Goal: Book appointment/travel/reservation

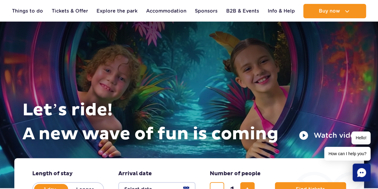
scroll to position [117, 0]
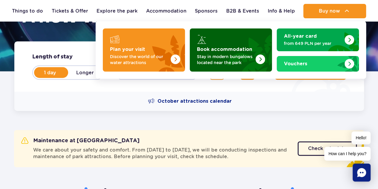
click at [239, 44] on img "Book accommodation" at bounding box center [245, 48] width 53 height 47
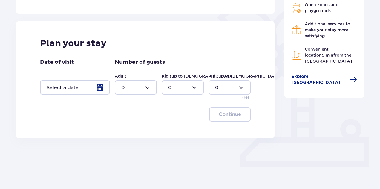
scroll to position [155, 0]
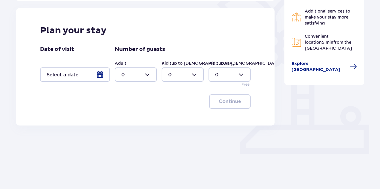
click at [103, 73] on div at bounding box center [75, 74] width 70 height 14
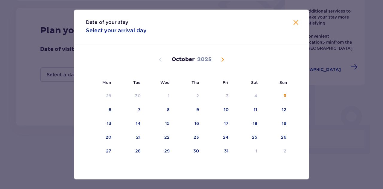
click at [222, 58] on span "Next month" at bounding box center [222, 59] width 7 height 7
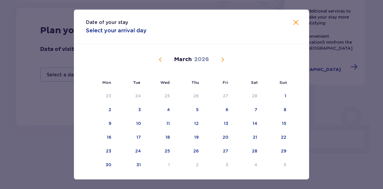
click at [222, 58] on span "Next month" at bounding box center [222, 59] width 7 height 7
click at [136, 137] on div "19" at bounding box center [137, 137] width 4 height 6
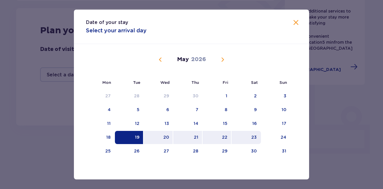
click at [252, 138] on div "23" at bounding box center [253, 137] width 5 height 6
type input "19.05.26 - 23.05.26"
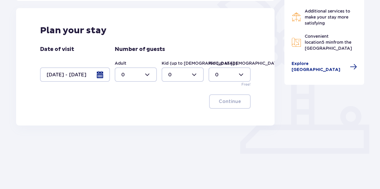
click at [142, 76] on div at bounding box center [136, 74] width 42 height 14
click at [129, 117] on div "2" at bounding box center [135, 117] width 29 height 7
type input "2"
click at [184, 73] on div at bounding box center [183, 74] width 42 height 14
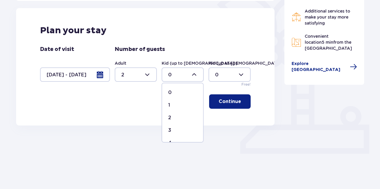
click at [174, 128] on div "3" at bounding box center [182, 130] width 29 height 7
type input "3"
click at [228, 101] on p "Continue" at bounding box center [230, 101] width 22 height 7
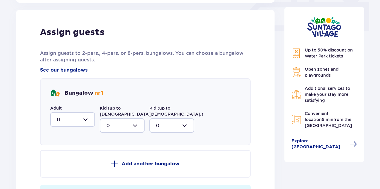
scroll to position [280, 0]
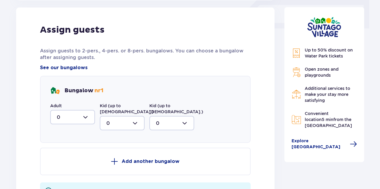
click at [87, 118] on div at bounding box center [72, 117] width 45 height 14
click at [65, 159] on div "2" at bounding box center [73, 160] width 32 height 7
type input "2"
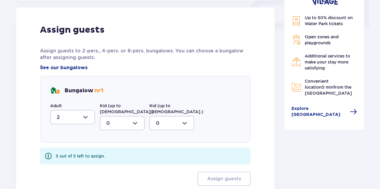
click at [118, 118] on div at bounding box center [122, 123] width 45 height 14
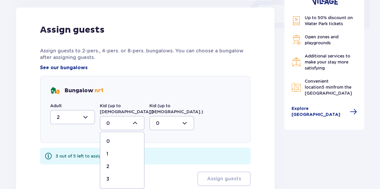
click at [112, 175] on div "3" at bounding box center [122, 178] width 32 height 7
type input "3"
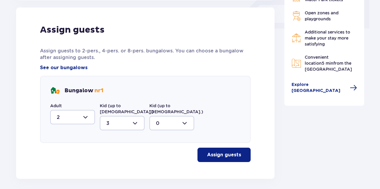
click at [216, 151] on p "Assign guests" at bounding box center [224, 154] width 34 height 7
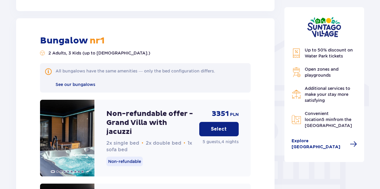
scroll to position [453, 0]
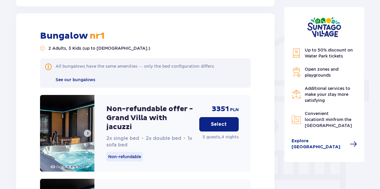
click at [88, 131] on span at bounding box center [87, 133] width 5 height 5
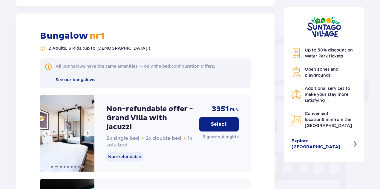
click at [88, 131] on span at bounding box center [87, 133] width 5 height 5
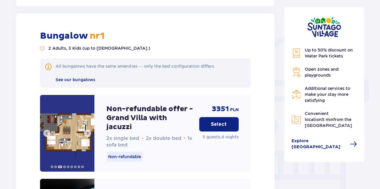
click at [88, 131] on span at bounding box center [87, 133] width 5 height 5
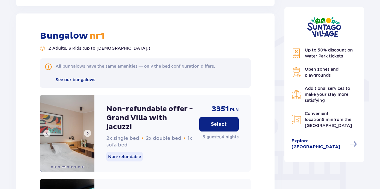
click at [88, 131] on span at bounding box center [87, 133] width 5 height 5
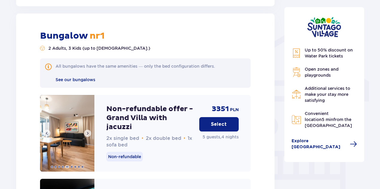
click at [88, 131] on span at bounding box center [87, 133] width 5 height 5
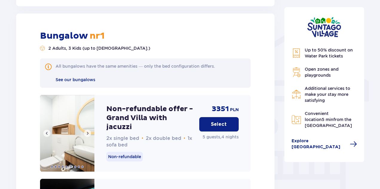
click at [88, 131] on span at bounding box center [87, 133] width 5 height 5
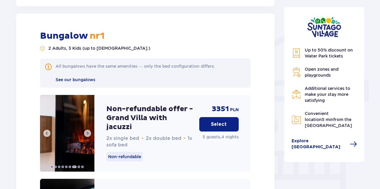
click at [88, 131] on span at bounding box center [87, 133] width 5 height 5
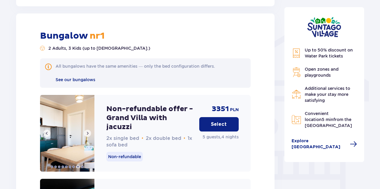
click at [88, 131] on span at bounding box center [87, 133] width 5 height 5
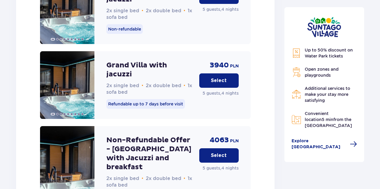
scroll to position [659, 0]
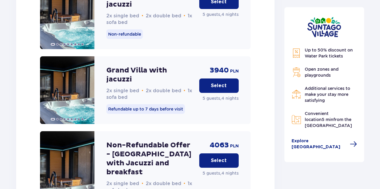
click at [223, 82] on p "Select" at bounding box center [219, 85] width 16 height 7
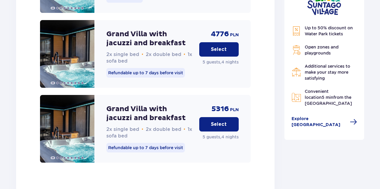
scroll to position [1032, 0]
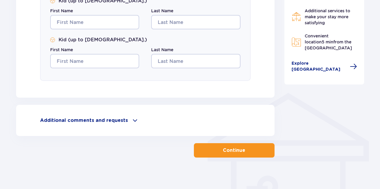
scroll to position [397, 0]
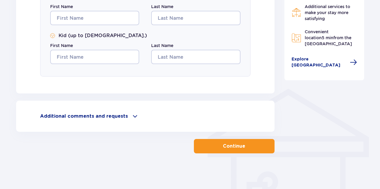
click at [132, 115] on span at bounding box center [135, 115] width 7 height 7
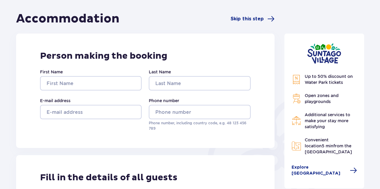
scroll to position [0, 0]
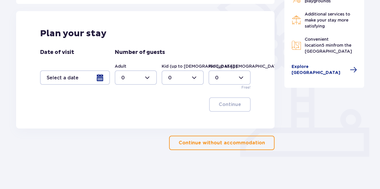
scroll to position [155, 0]
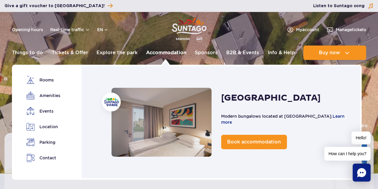
click at [171, 54] on link "Accommodation" at bounding box center [166, 52] width 40 height 14
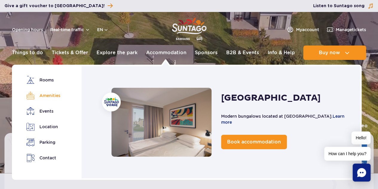
click at [47, 95] on link "Amenities" at bounding box center [42, 95] width 33 height 8
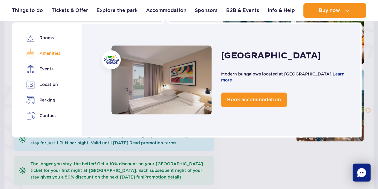
scroll to position [212, 0]
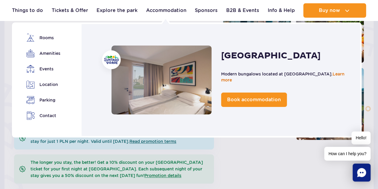
click at [227, 79] on link "Learn more" at bounding box center [282, 76] width 123 height 11
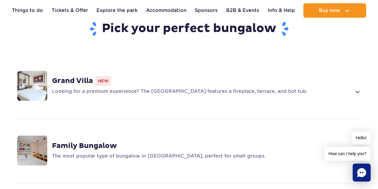
scroll to position [444, 0]
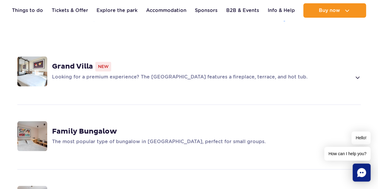
click at [358, 74] on span at bounding box center [357, 77] width 7 height 7
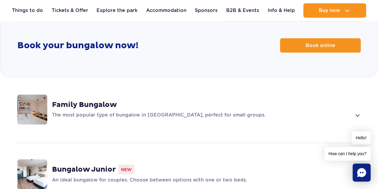
scroll to position [814, 0]
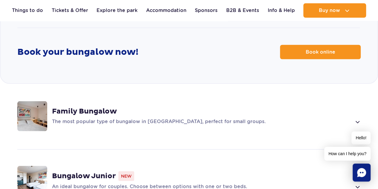
click at [358, 118] on span at bounding box center [357, 121] width 7 height 7
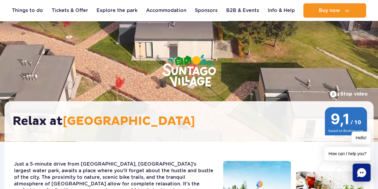
scroll to position [35, 0]
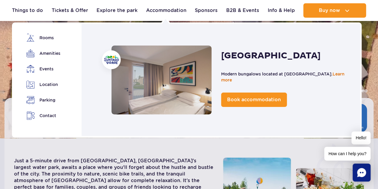
click at [228, 79] on link "Learn more" at bounding box center [282, 76] width 123 height 11
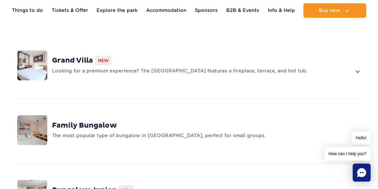
scroll to position [405, 0]
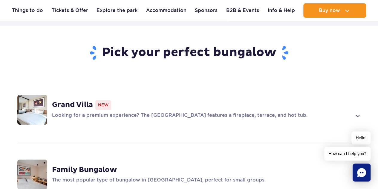
click at [364, 173] on icon "Chat" at bounding box center [361, 172] width 9 height 9
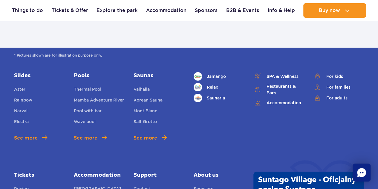
scroll to position [2288, 0]
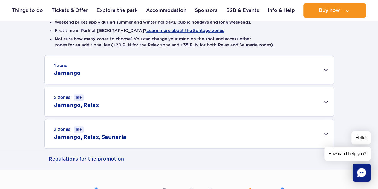
scroll to position [123, 0]
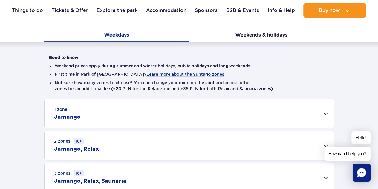
click at [324, 112] on div "1 zone Jamango" at bounding box center [189, 113] width 289 height 29
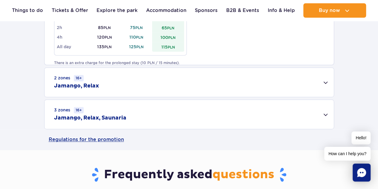
scroll to position [407, 0]
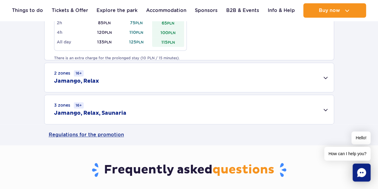
click at [326, 77] on div "2 zones 16+ [GEOGRAPHIC_DATA], Relax" at bounding box center [189, 77] width 289 height 29
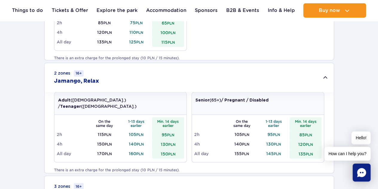
click at [326, 77] on div "2 zones 16+ [GEOGRAPHIC_DATA], Relax" at bounding box center [189, 77] width 289 height 29
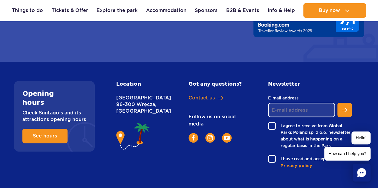
scroll to position [1240, 0]
